Goal: Check status: Check status

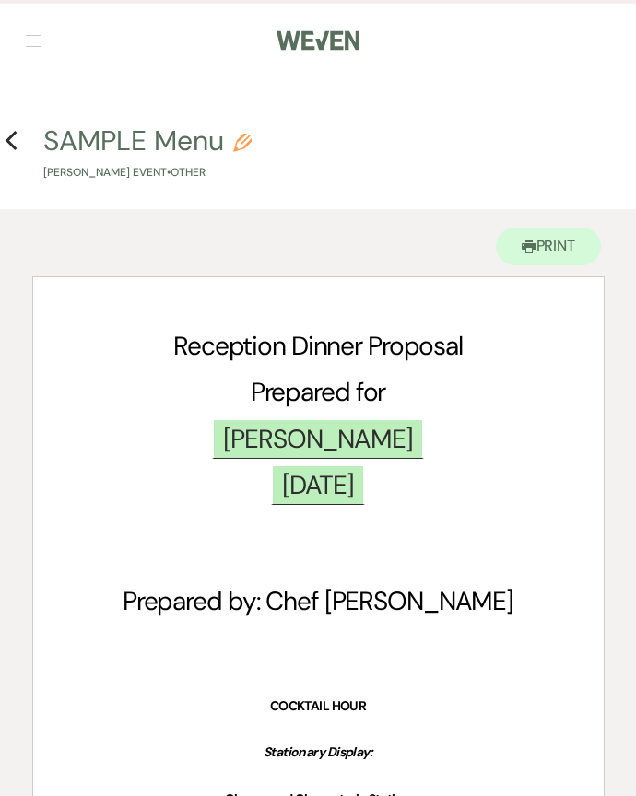
click at [37, 37] on button "button" at bounding box center [33, 40] width 15 height 11
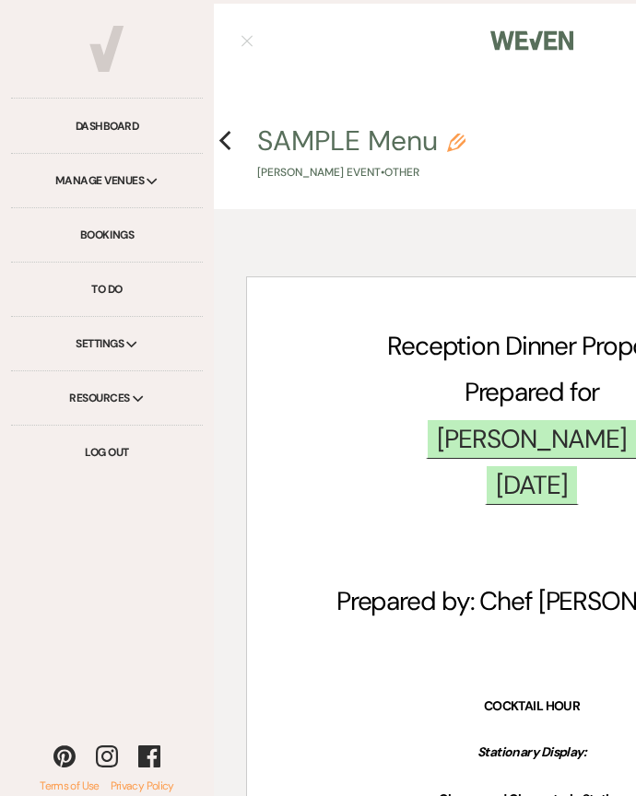
click at [111, 239] on link "Bookings" at bounding box center [107, 235] width 192 height 54
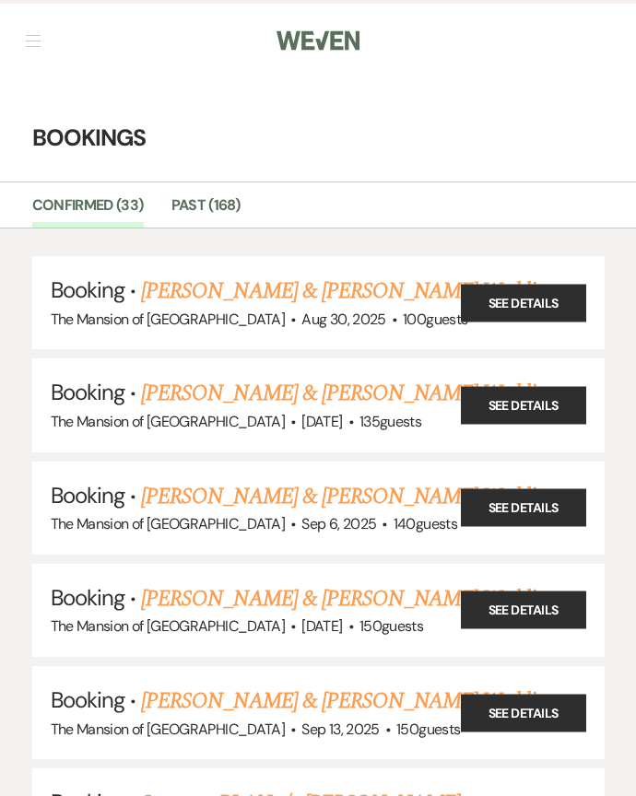
click at [349, 292] on link "[PERSON_NAME] & [PERSON_NAME] Wedding" at bounding box center [347, 290] width 413 height 33
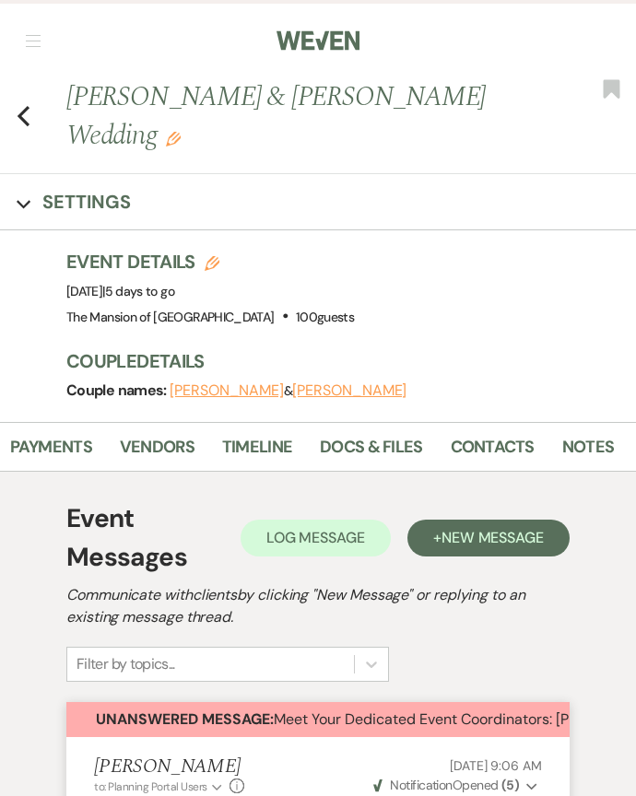
scroll to position [0, 244]
click at [368, 461] on link "Docs & Files" at bounding box center [372, 453] width 102 height 38
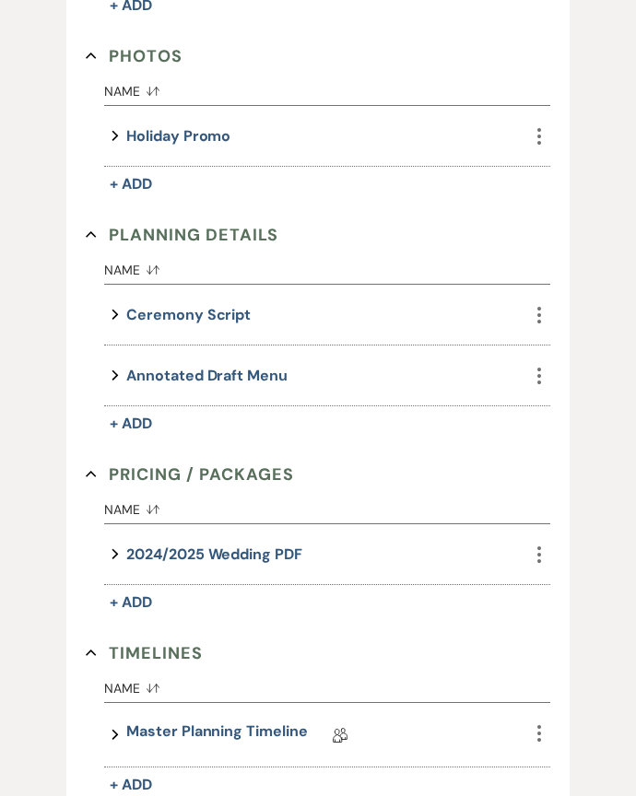
scroll to position [1172, 0]
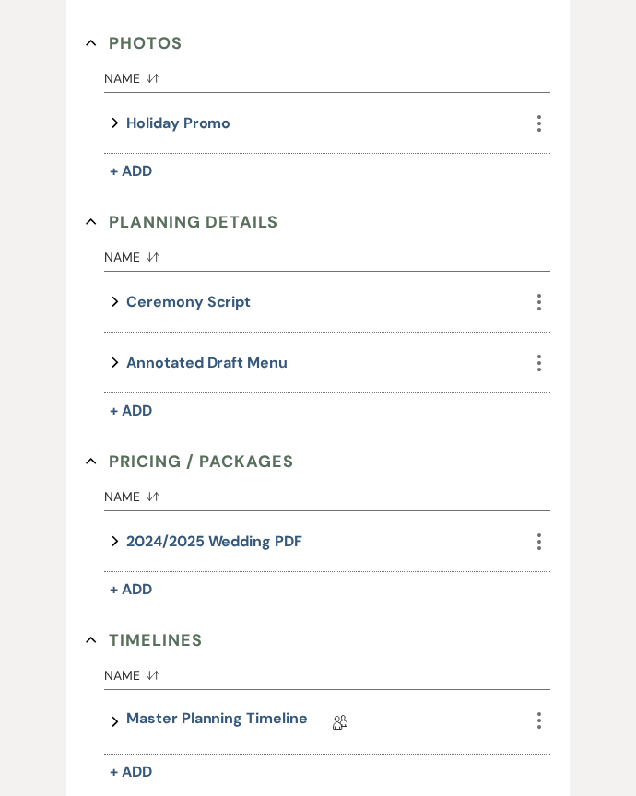
click at [249, 712] on link "Master Planning Timeline" at bounding box center [216, 722] width 181 height 29
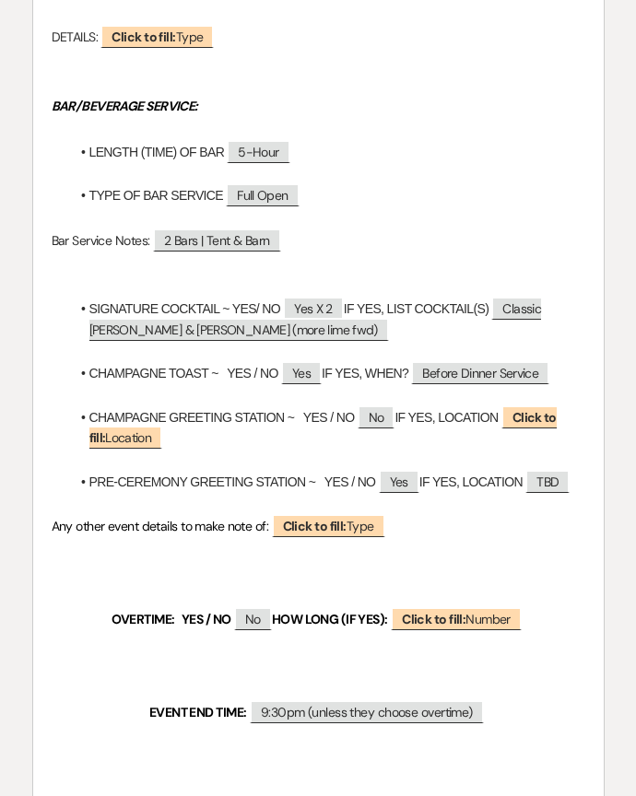
scroll to position [2308, 0]
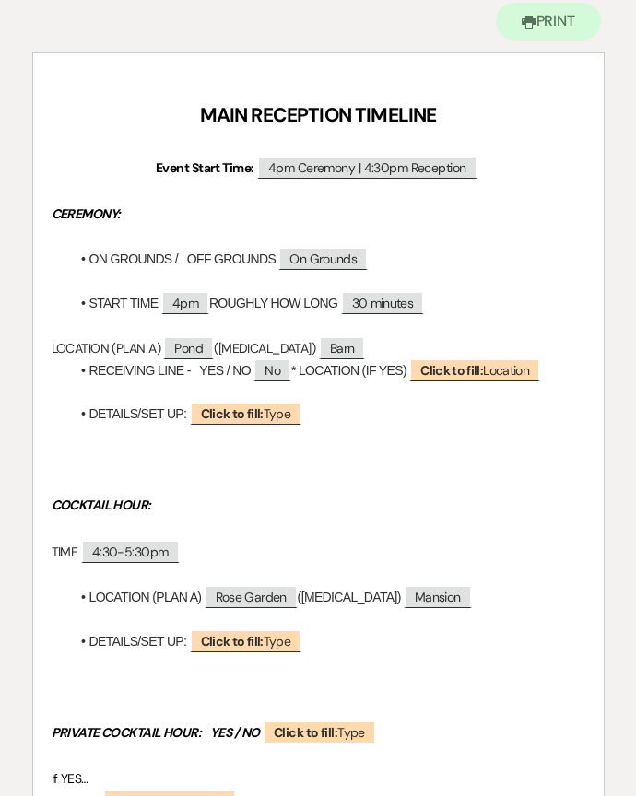
scroll to position [0, 0]
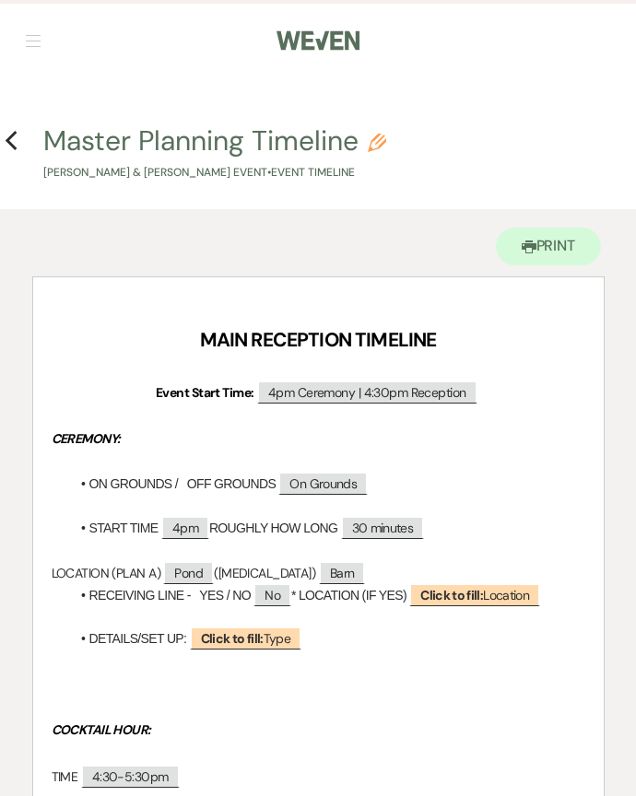
click at [14, 148] on use "button" at bounding box center [11, 141] width 12 height 20
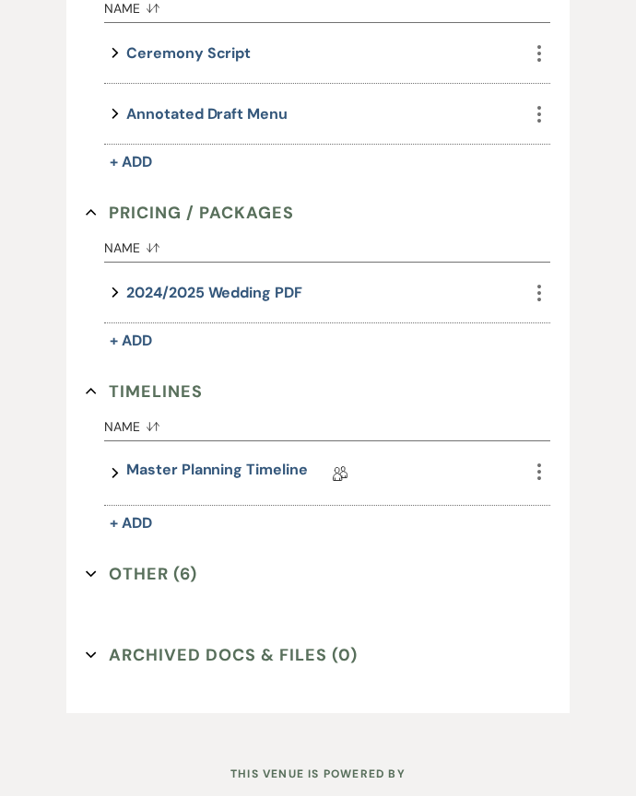
scroll to position [1429, 0]
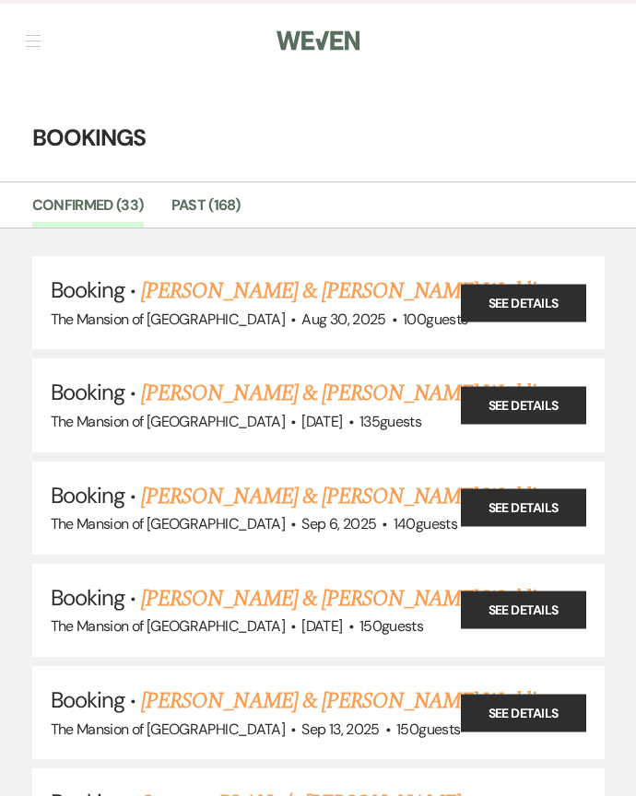
click at [270, 392] on link "[PERSON_NAME] & [PERSON_NAME] Wedding" at bounding box center [347, 393] width 413 height 33
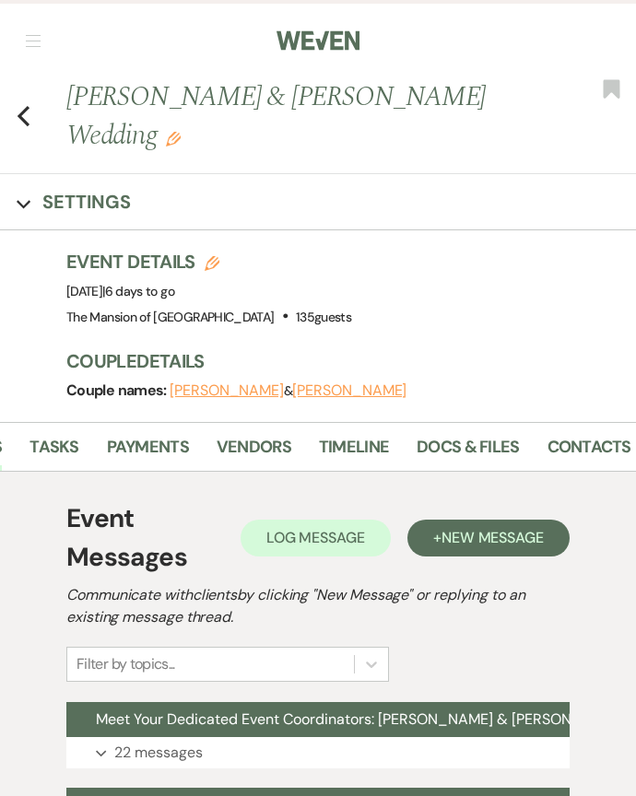
scroll to position [0, 145]
click at [480, 434] on link "Docs & Files" at bounding box center [471, 453] width 102 height 38
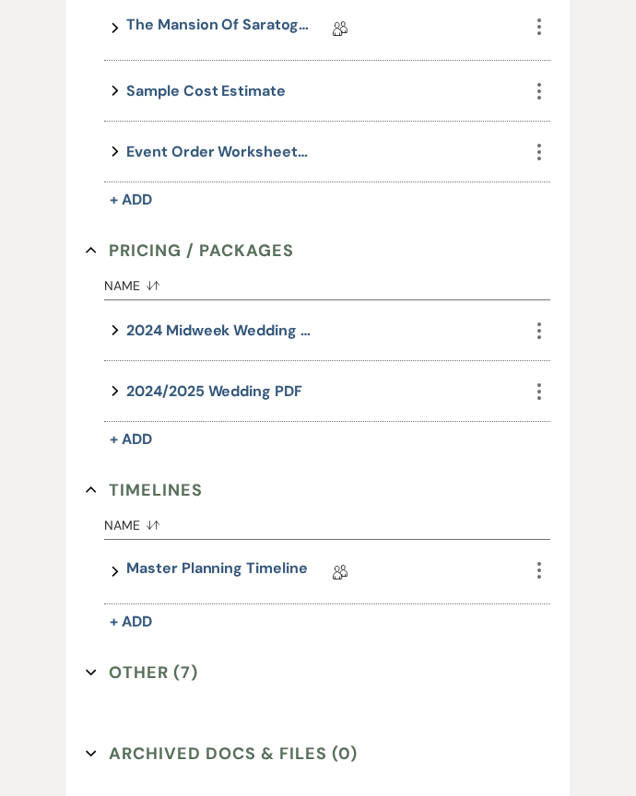
scroll to position [1033, 0]
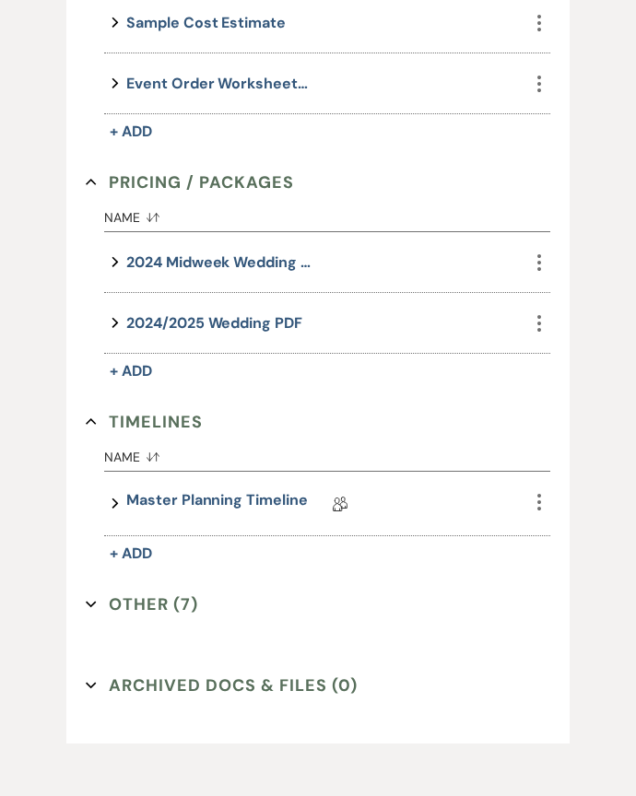
click at [225, 490] on link "Master Planning Timeline" at bounding box center [216, 504] width 181 height 29
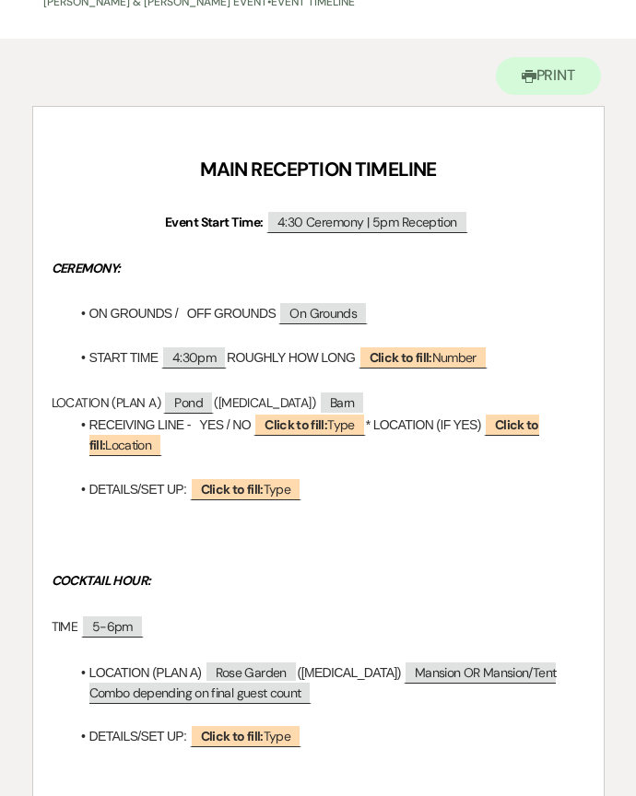
scroll to position [170, 0]
